Goal: Task Accomplishment & Management: Manage account settings

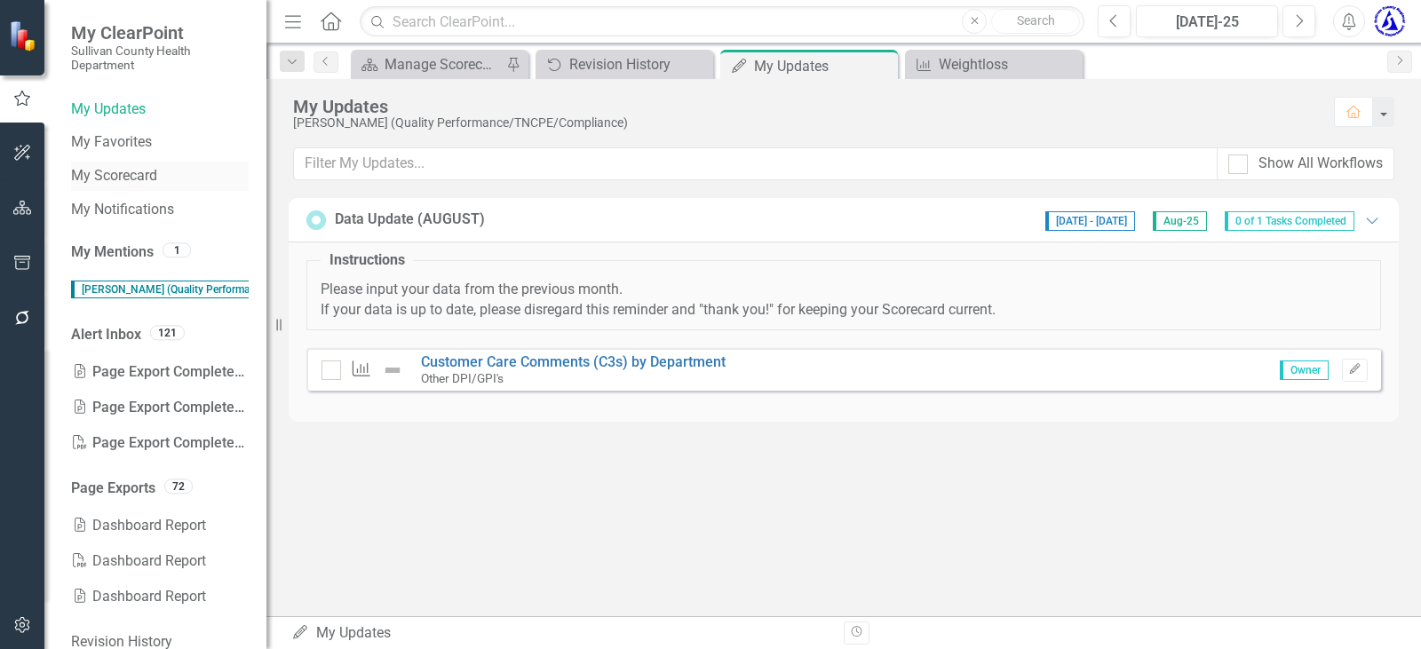
click at [82, 179] on link "My Scorecard" at bounding box center [160, 176] width 178 height 20
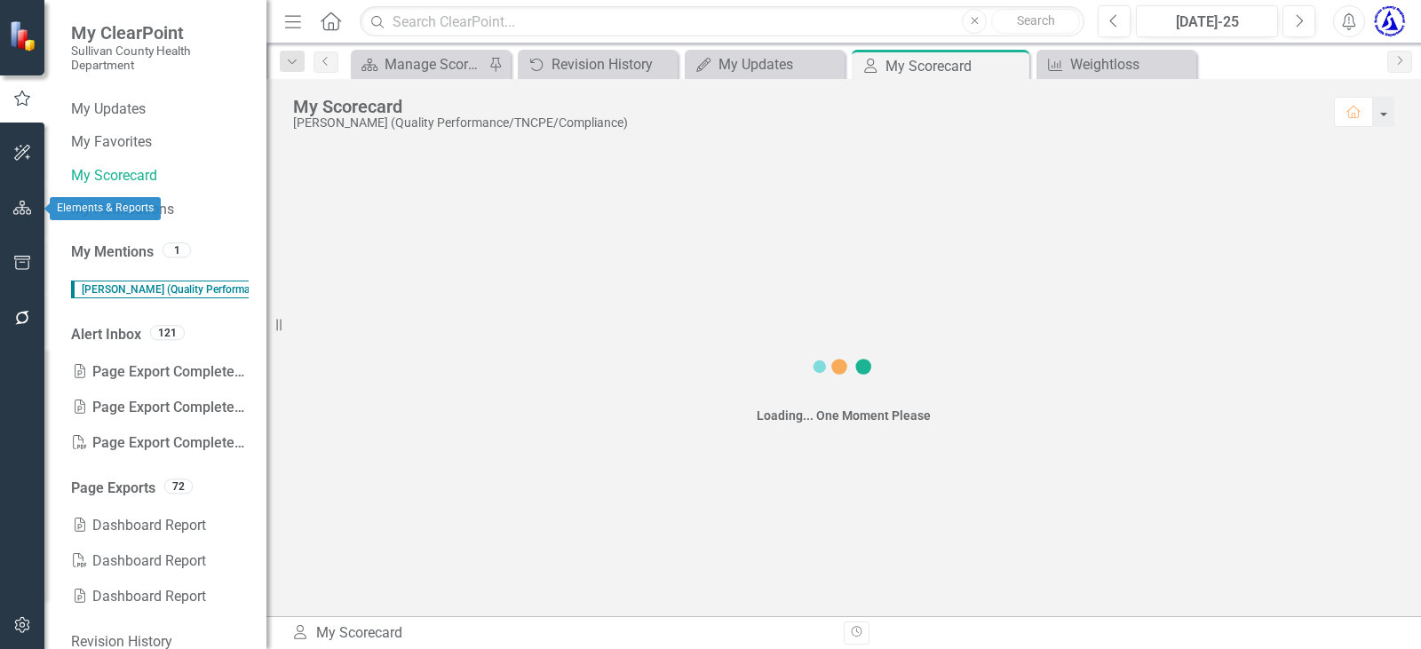
click at [8, 214] on button "button" at bounding box center [23, 208] width 40 height 37
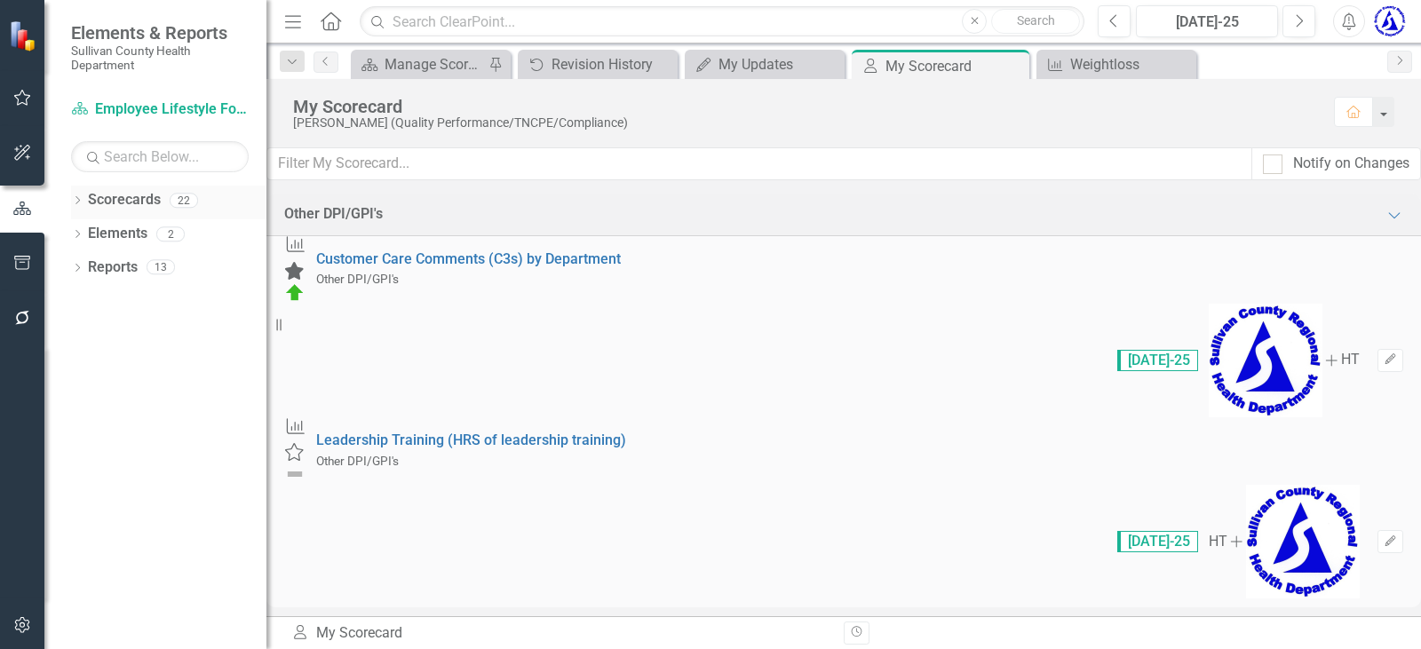
click at [80, 201] on icon "Dropdown" at bounding box center [77, 202] width 12 height 10
click at [824, 58] on icon "Close" at bounding box center [829, 65] width 18 height 14
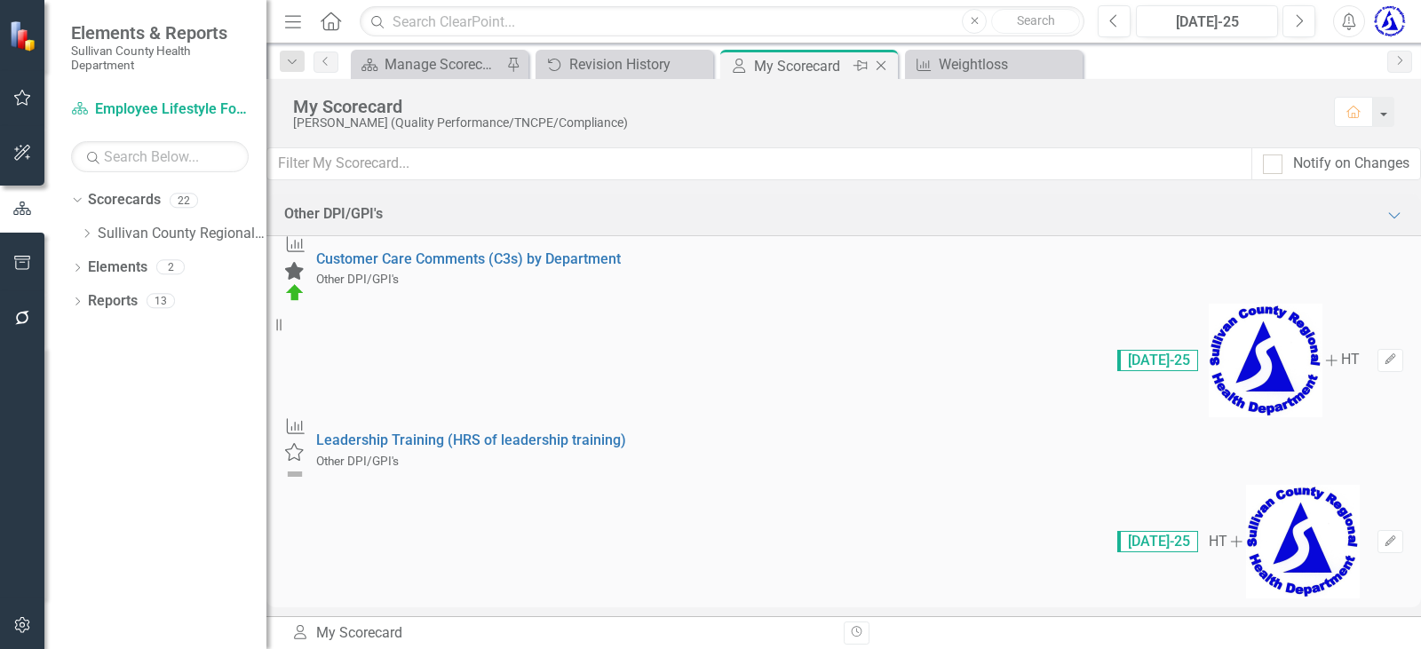
click at [875, 67] on icon "Close" at bounding box center [881, 66] width 18 height 14
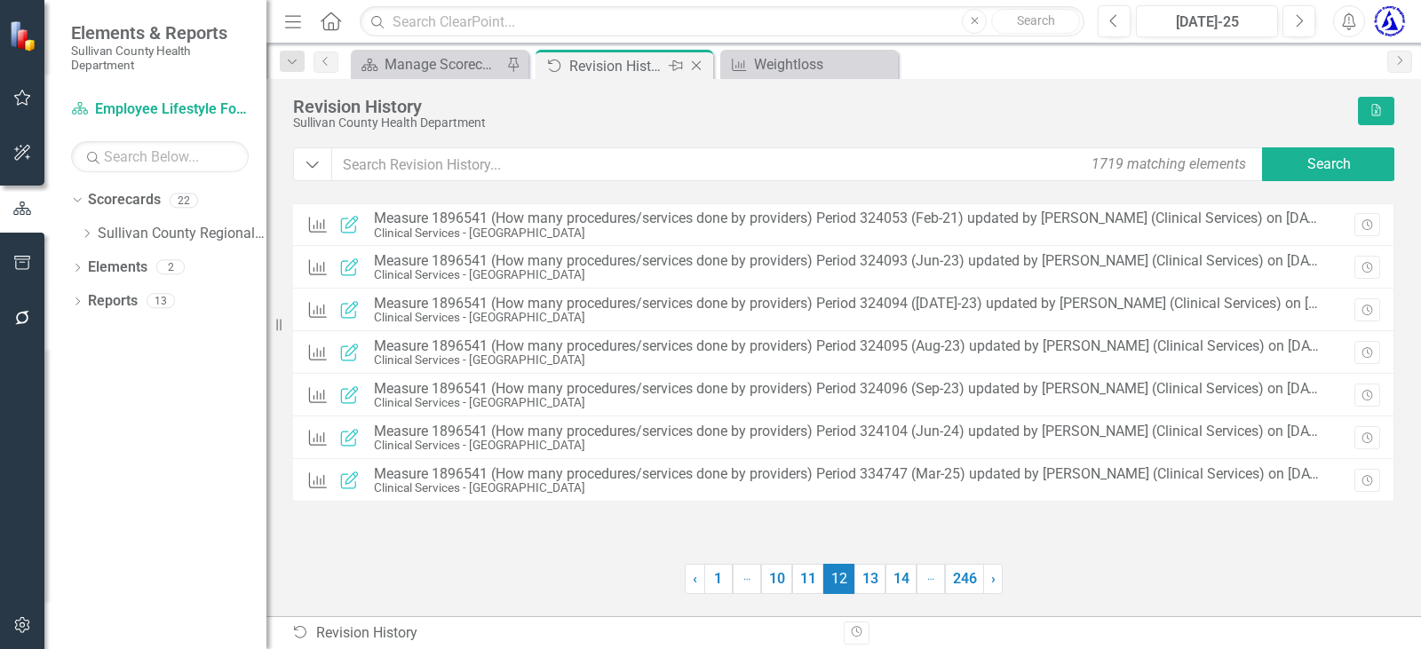
click at [697, 67] on icon "Close" at bounding box center [697, 66] width 18 height 14
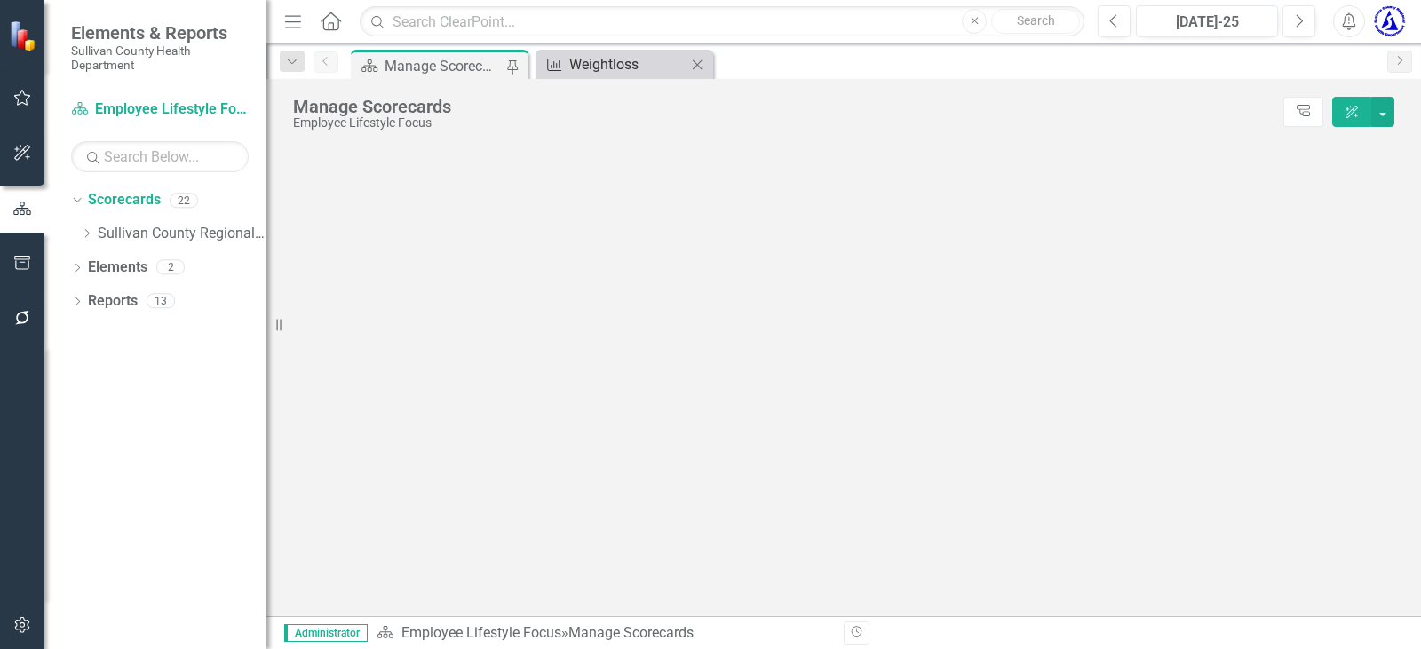
click at [564, 65] on link "Measure Weightloss" at bounding box center [613, 64] width 147 height 22
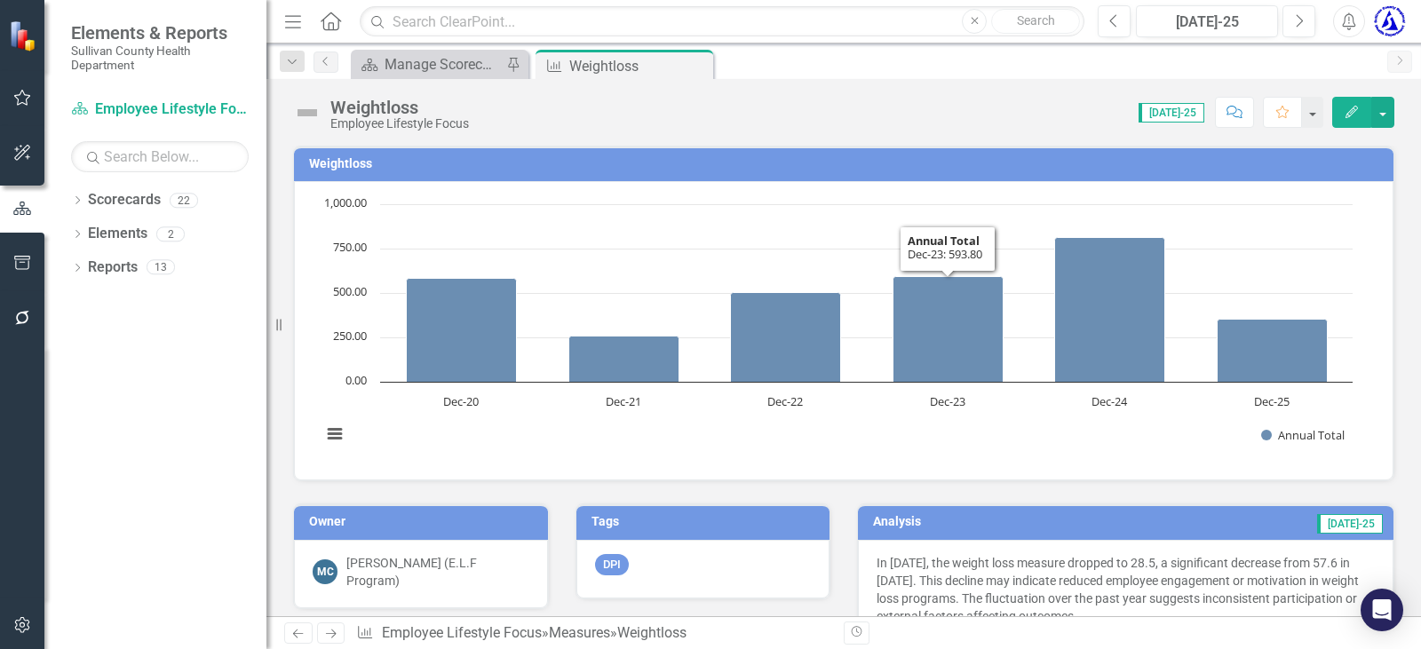
click at [321, 162] on h3 "Weightloss" at bounding box center [847, 163] width 1076 height 13
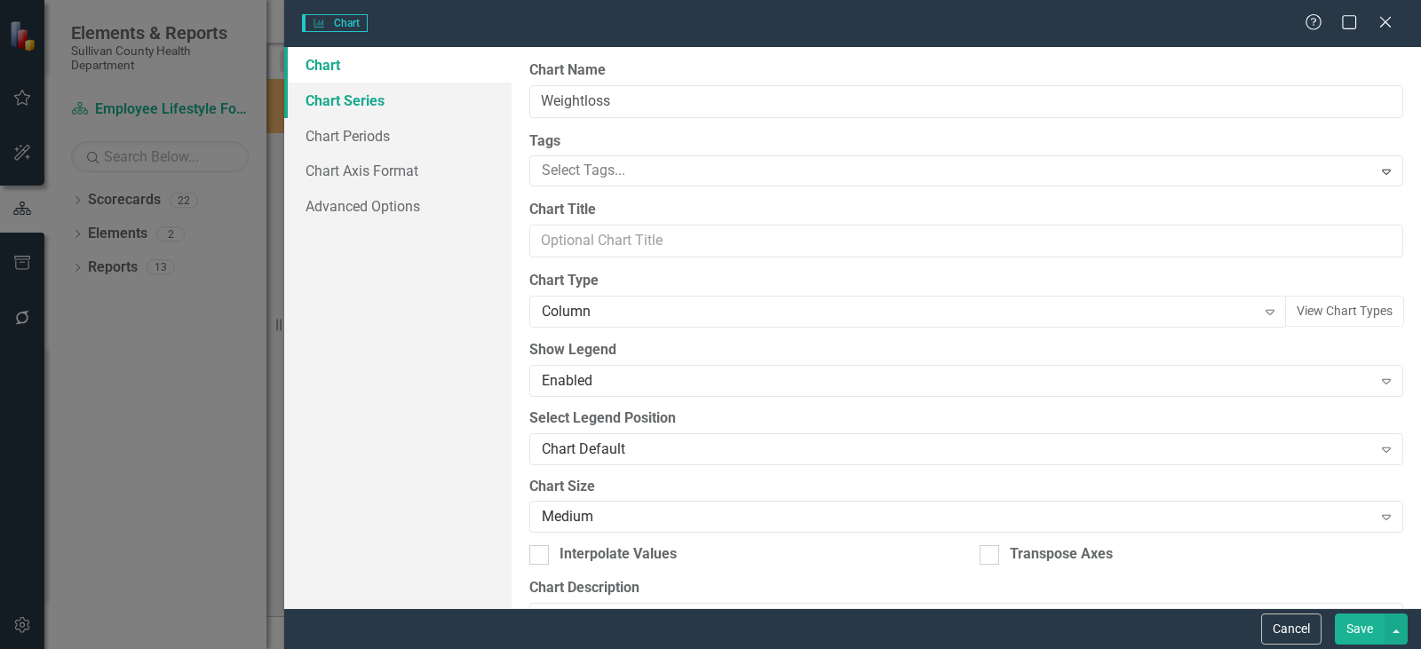
click at [342, 103] on link "Chart Series" at bounding box center [397, 101] width 227 height 36
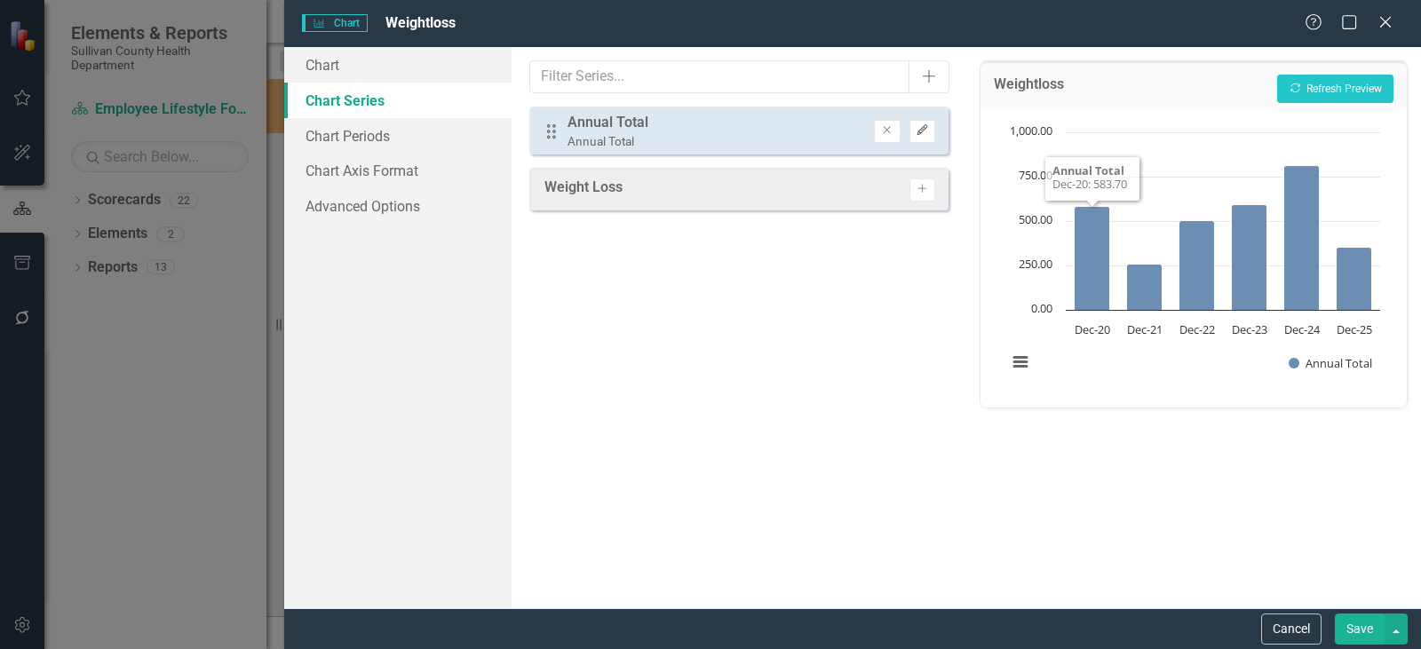
click at [923, 133] on icon "Edit" at bounding box center [922, 130] width 13 height 11
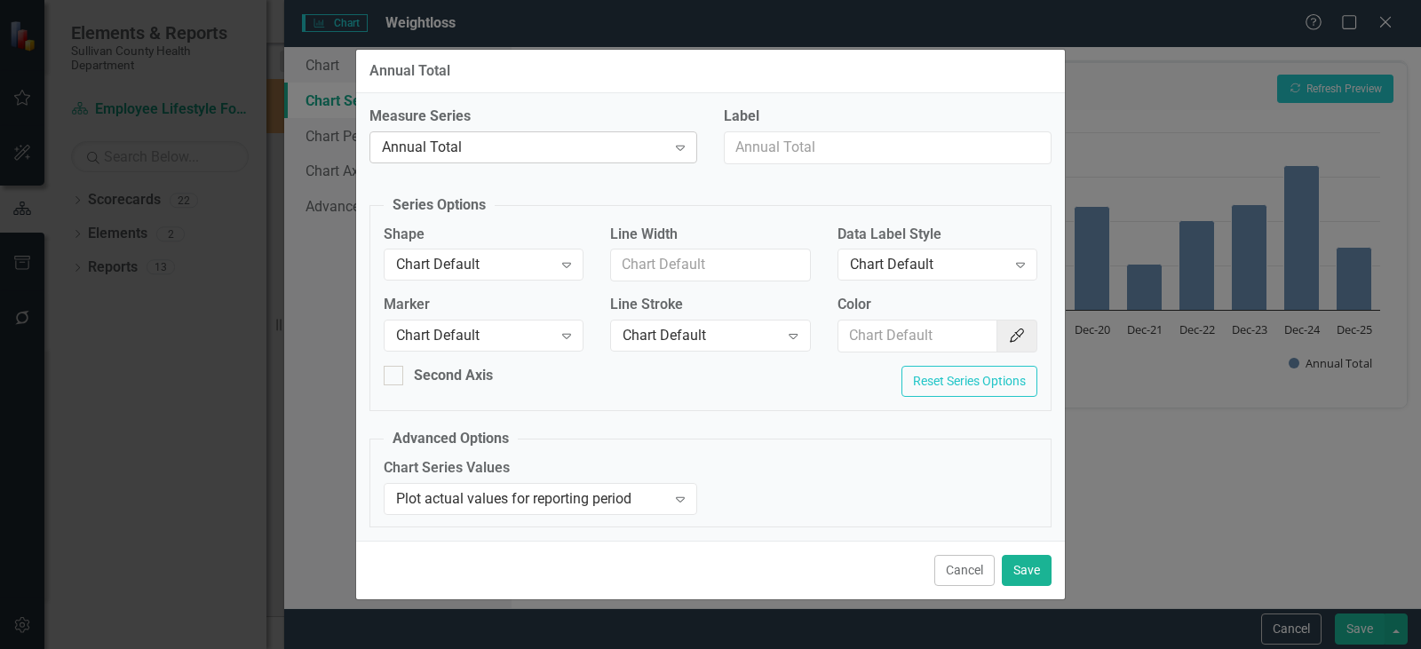
click at [442, 147] on div "Annual Total" at bounding box center [524, 147] width 284 height 20
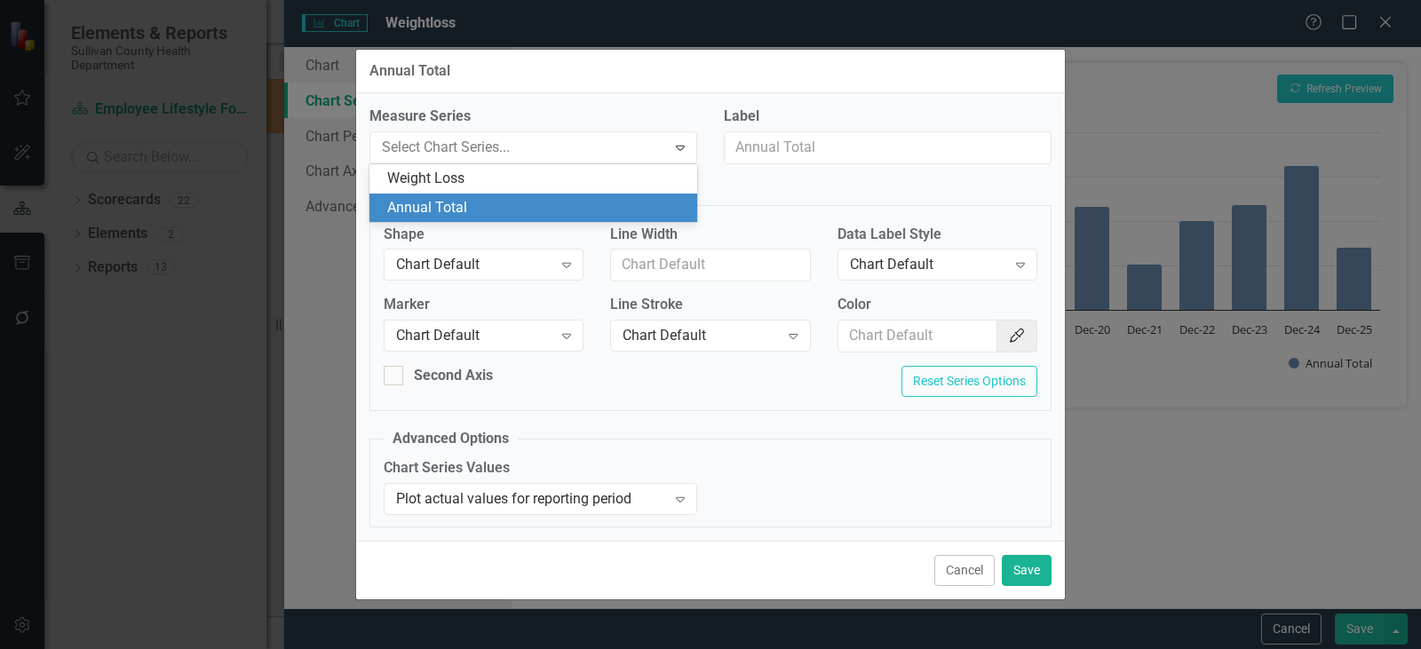
click at [800, 189] on div "Measure Series 2 results available. Use Up and Down to choose options, press En…" at bounding box center [710, 317] width 709 height 448
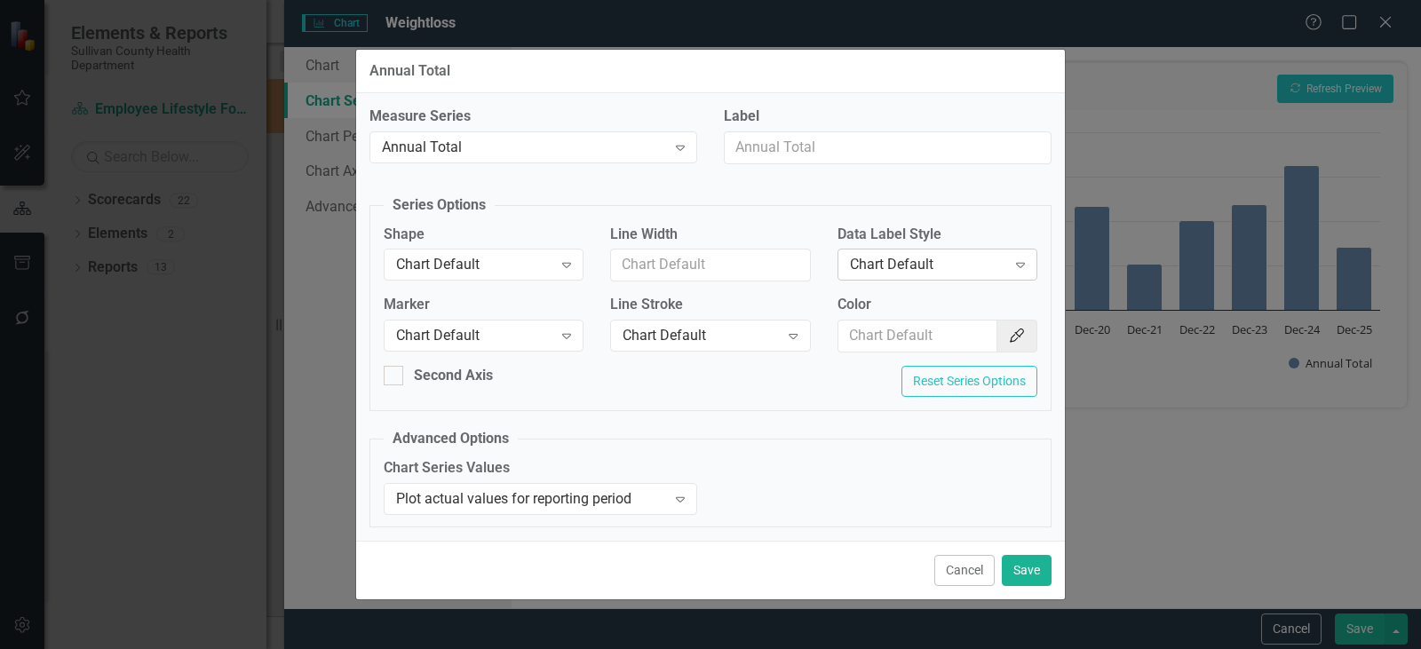
click at [932, 270] on div "Chart Default" at bounding box center [928, 265] width 156 height 20
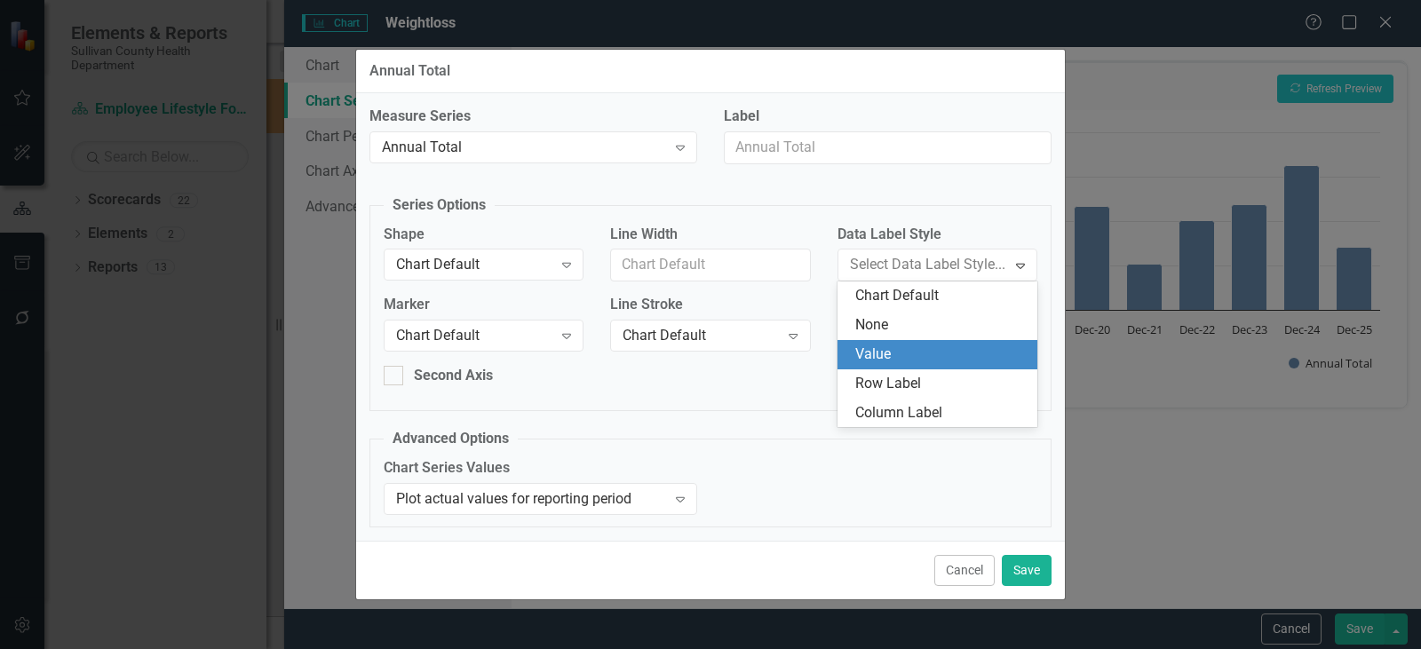
click at [900, 347] on div "Value" at bounding box center [940, 355] width 171 height 20
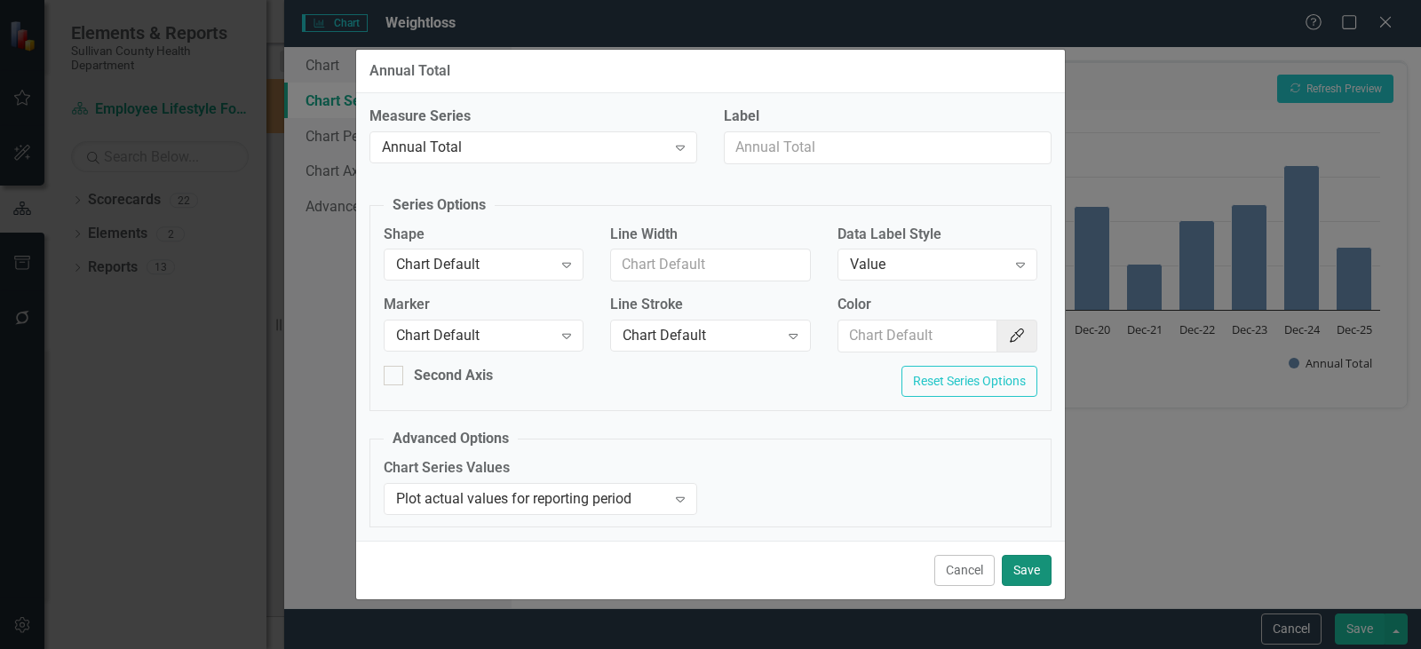
drag, startPoint x: 1029, startPoint y: 560, endPoint x: 1031, endPoint y: 539, distance: 20.6
click at [1028, 560] on button "Save" at bounding box center [1027, 570] width 50 height 31
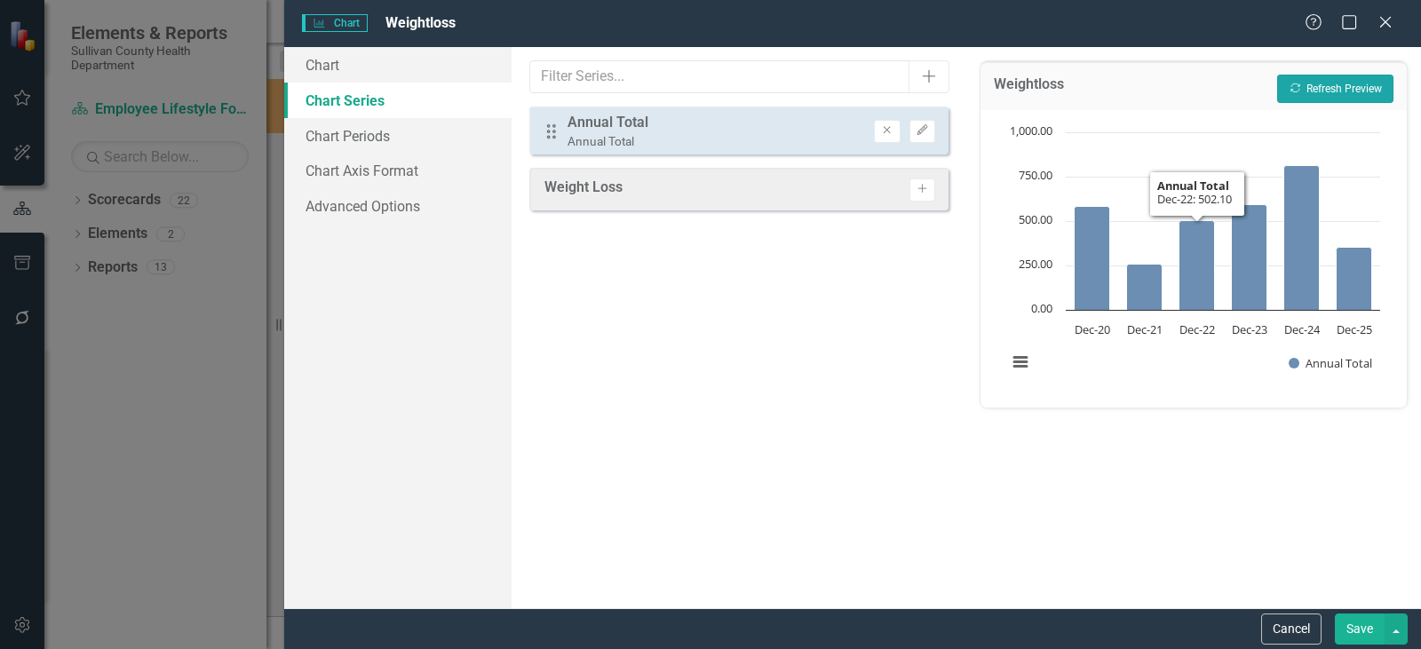
click at [1334, 80] on button "Recalculate Refresh Preview" at bounding box center [1335, 89] width 116 height 28
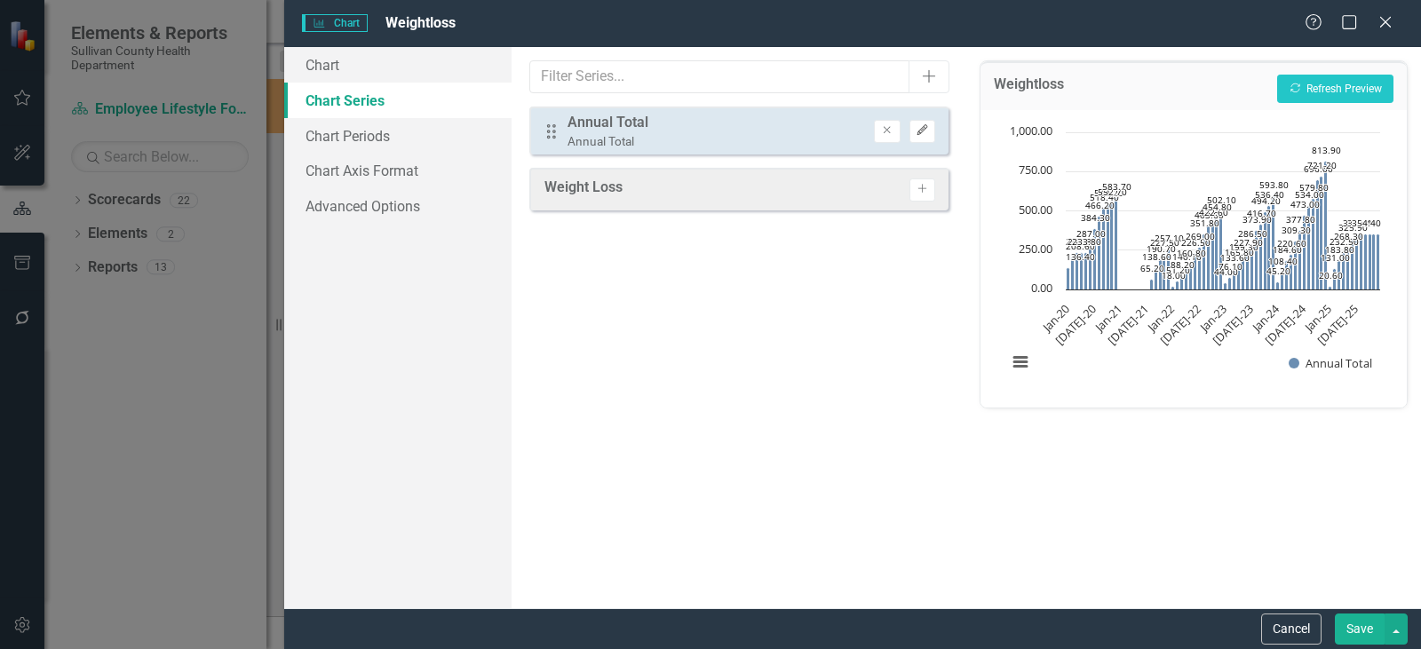
click at [917, 129] on icon "Edit" at bounding box center [922, 130] width 13 height 11
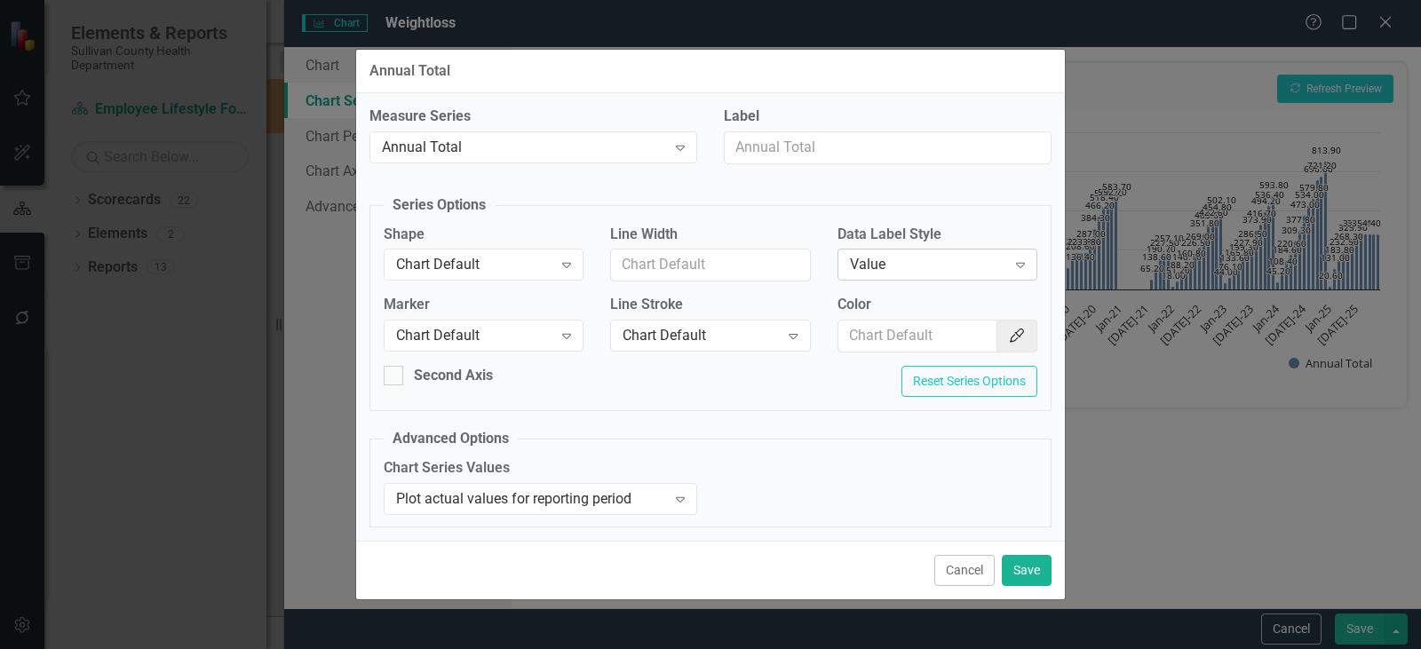
click at [916, 260] on div "Value" at bounding box center [928, 265] width 156 height 20
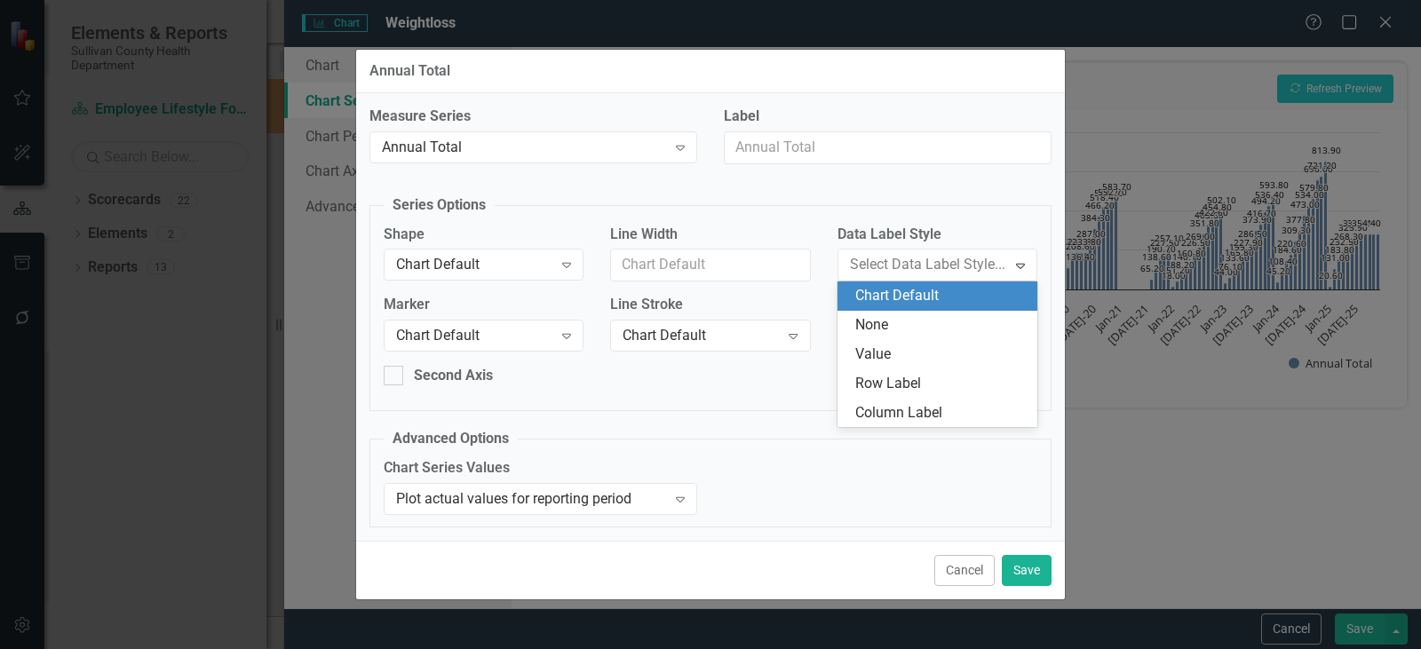
click at [911, 287] on div "Chart Default" at bounding box center [940, 296] width 171 height 20
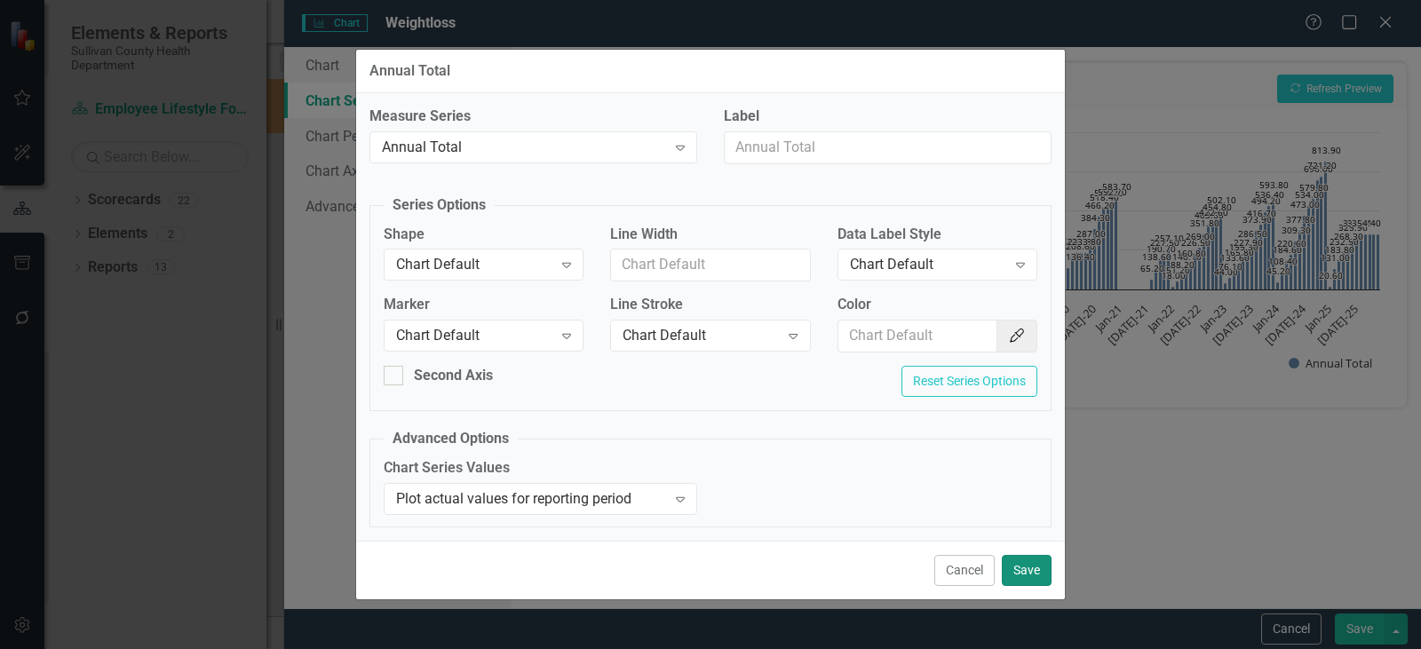
click at [1028, 579] on button "Save" at bounding box center [1027, 570] width 50 height 31
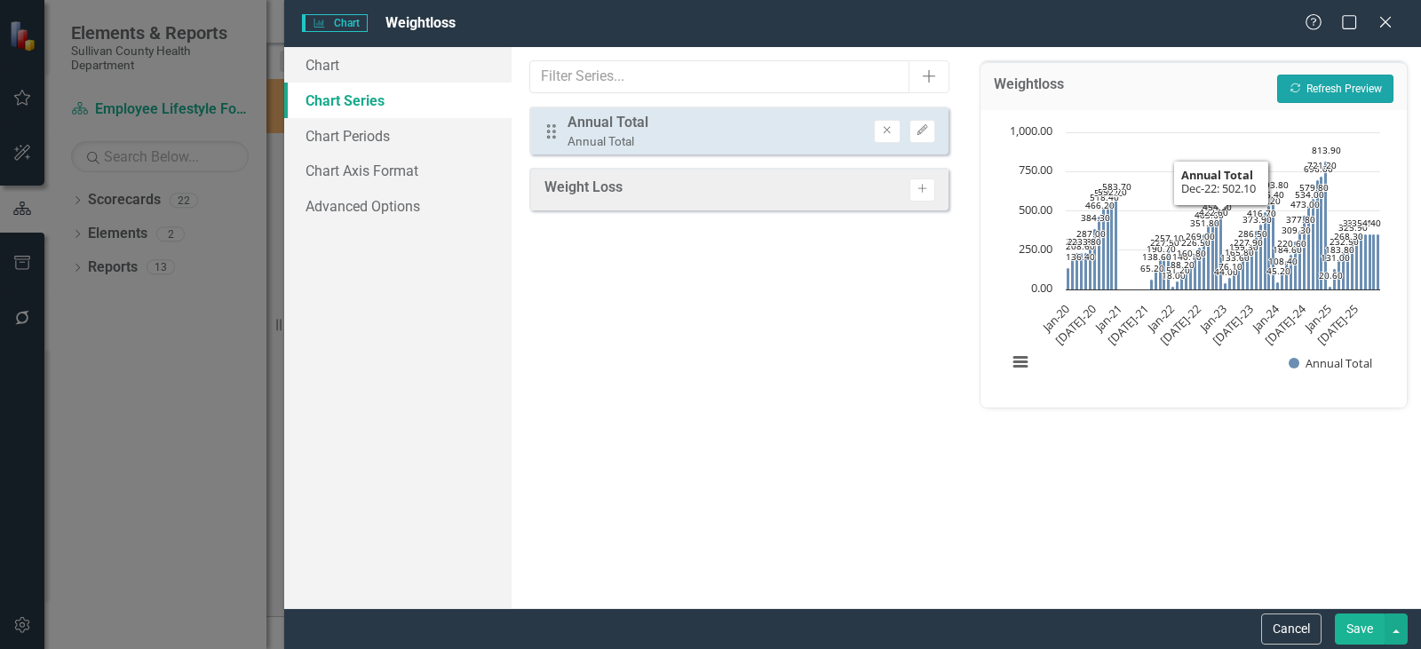
click at [1306, 82] on button "Recalculate Refresh Preview" at bounding box center [1335, 89] width 116 height 28
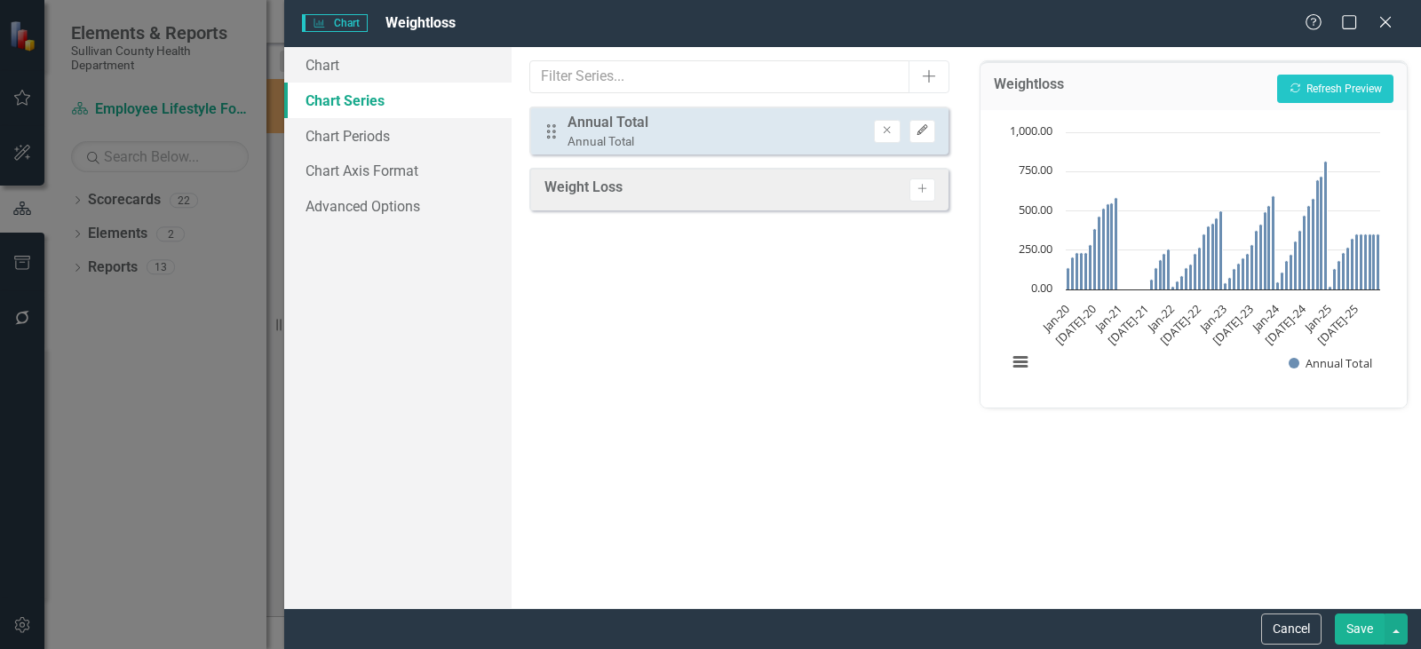
click at [926, 134] on icon "Edit" at bounding box center [922, 130] width 13 height 11
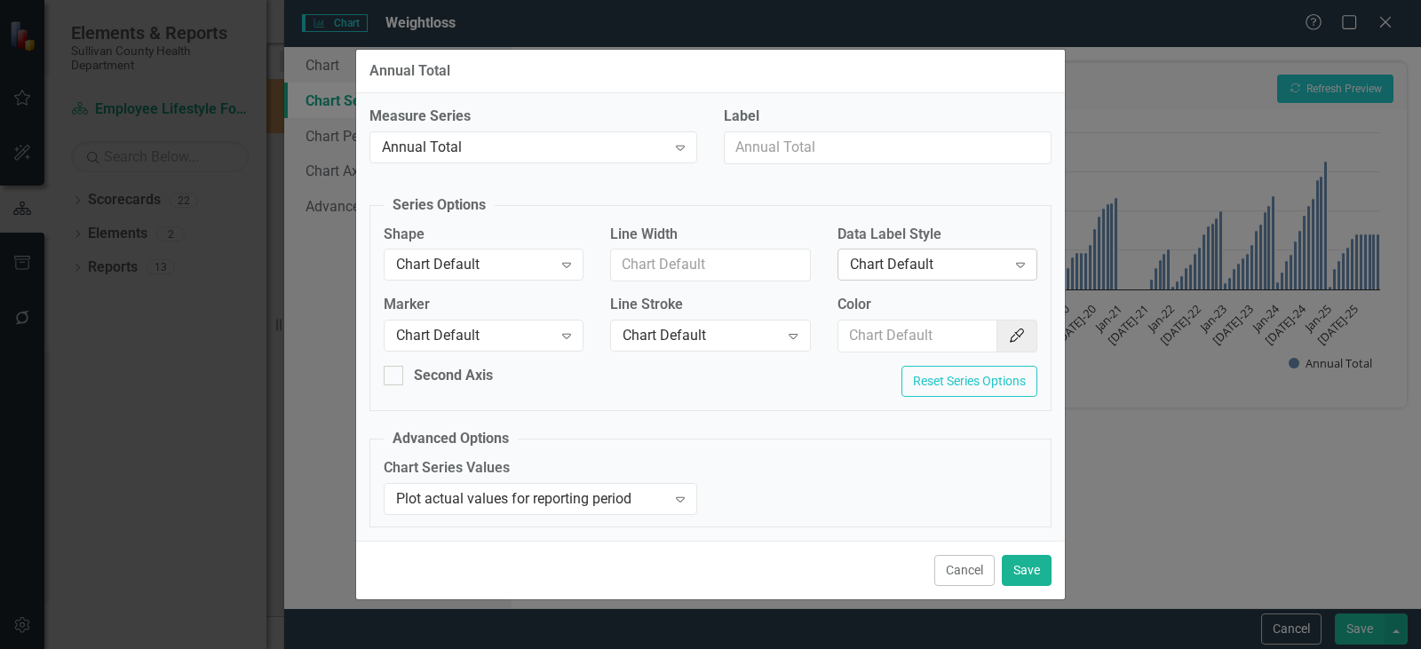
click at [909, 261] on div "Chart Default" at bounding box center [928, 265] width 156 height 20
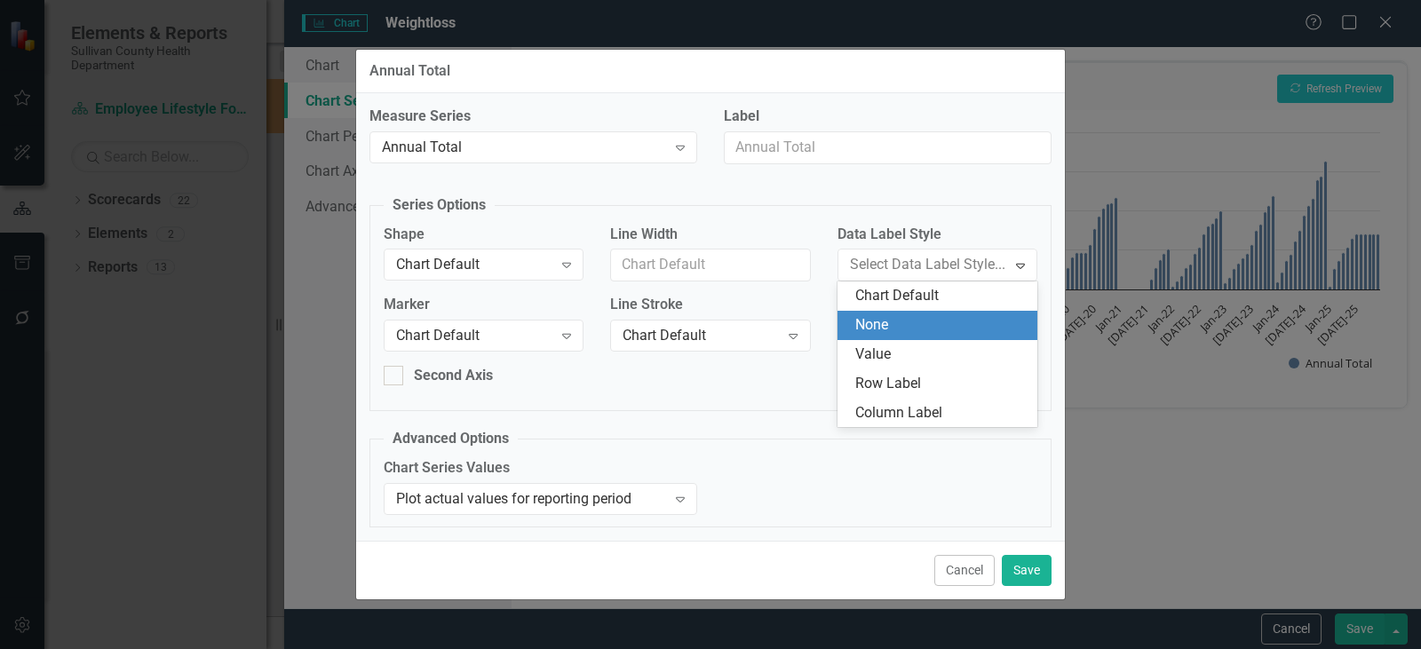
click at [884, 320] on div "None" at bounding box center [940, 325] width 171 height 20
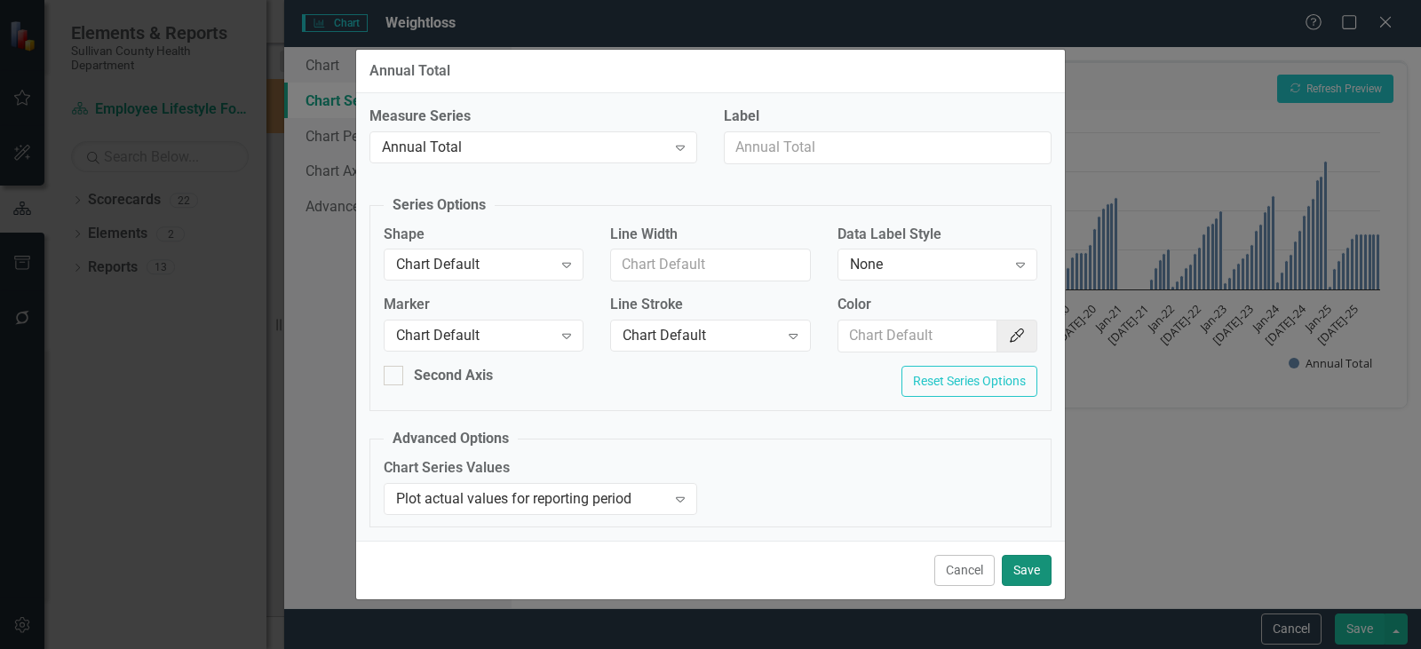
drag, startPoint x: 1029, startPoint y: 572, endPoint x: 1241, endPoint y: 281, distance: 360.5
click at [1029, 567] on button "Save" at bounding box center [1027, 570] width 50 height 31
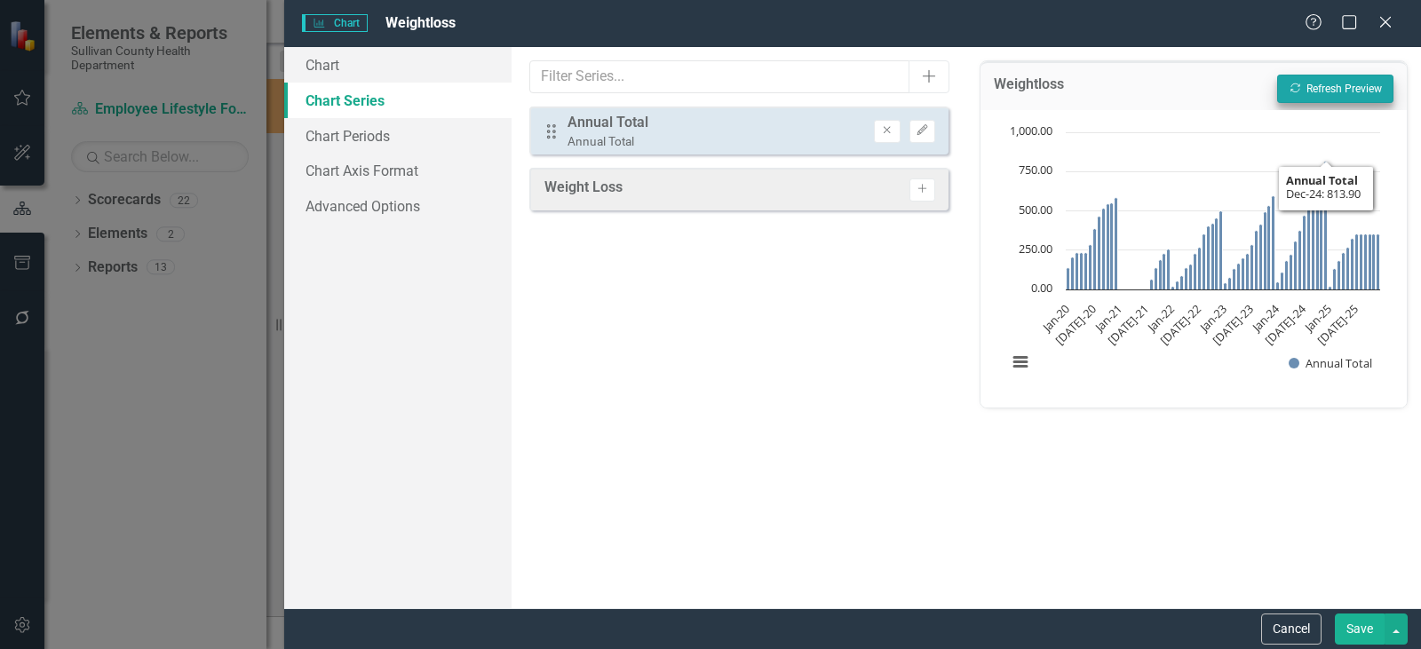
click at [1353, 76] on div "Weightloss Recalculate Refresh Preview" at bounding box center [1194, 85] width 426 height 49
click at [1350, 82] on button "Recalculate Refresh Preview" at bounding box center [1335, 89] width 116 height 28
click at [1350, 83] on button "Recalculate Refresh Preview" at bounding box center [1335, 89] width 116 height 28
click at [922, 128] on icon "button" at bounding box center [922, 130] width 11 height 11
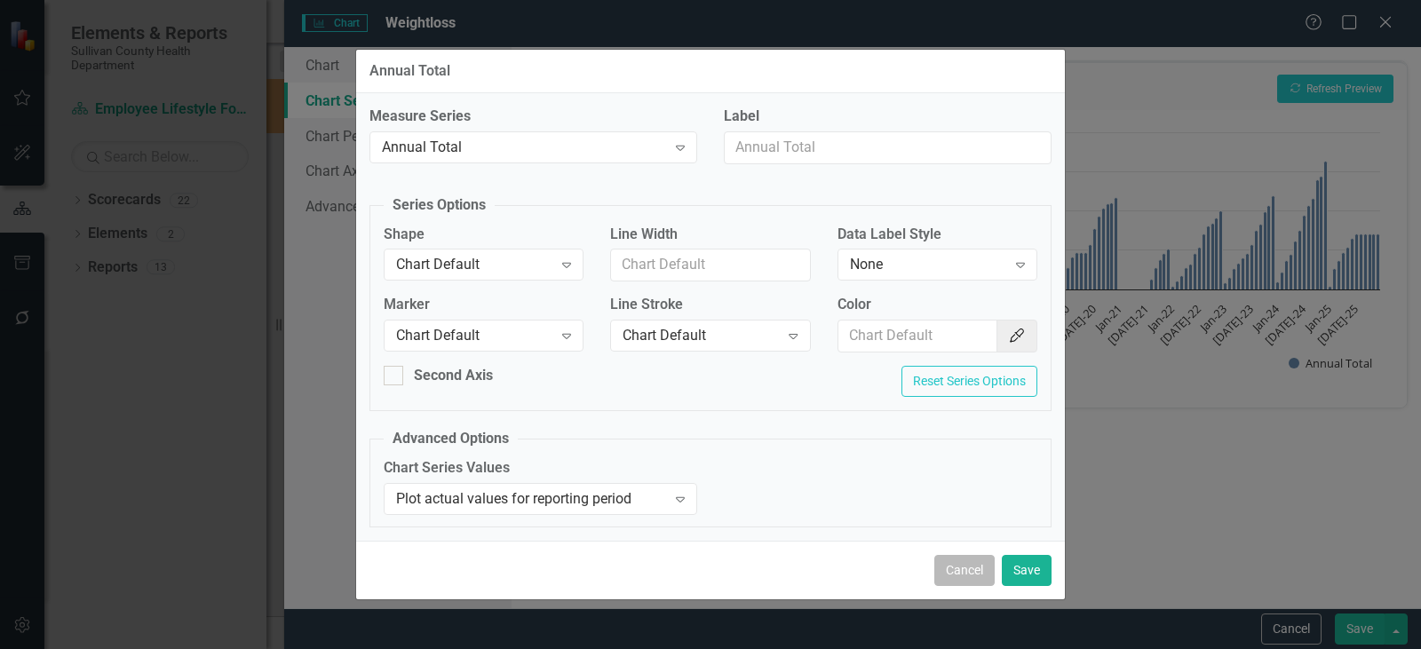
click at [966, 568] on button "Cancel" at bounding box center [965, 570] width 60 height 31
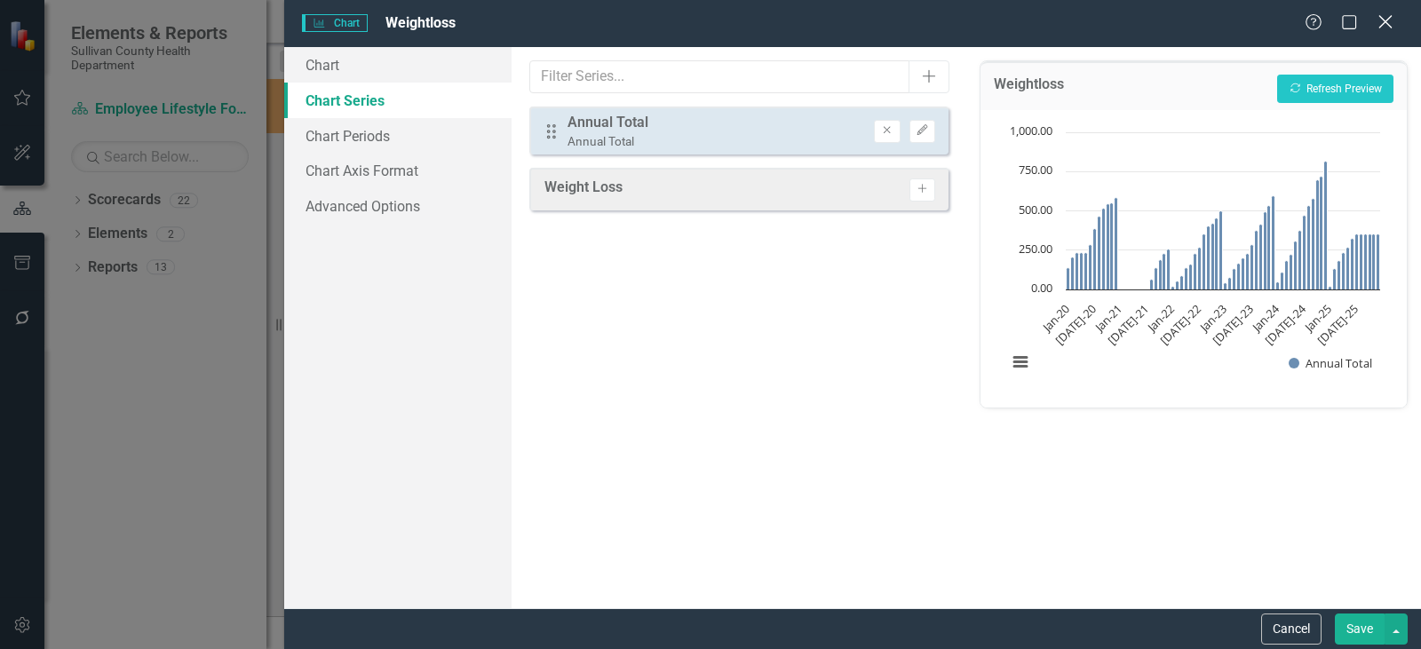
click at [1383, 22] on icon "Close" at bounding box center [1385, 21] width 22 height 17
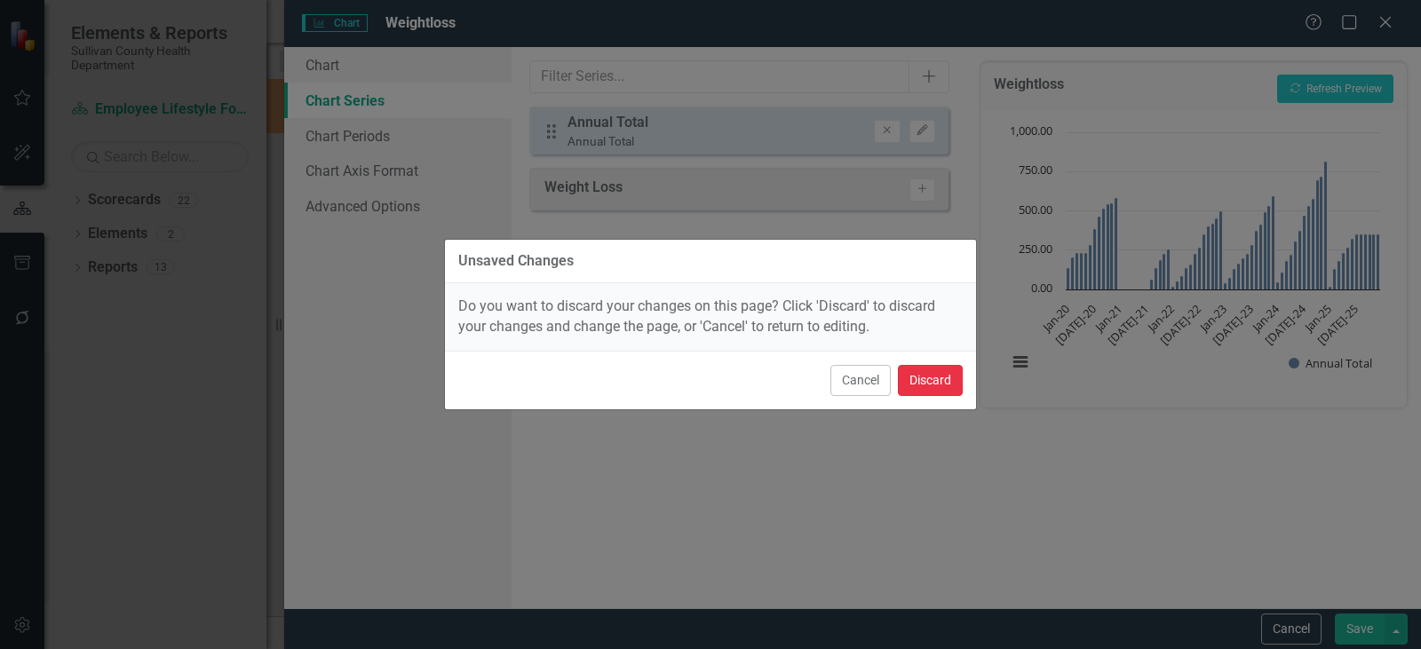
click at [927, 392] on button "Discard" at bounding box center [930, 380] width 65 height 31
